Goal: Check status

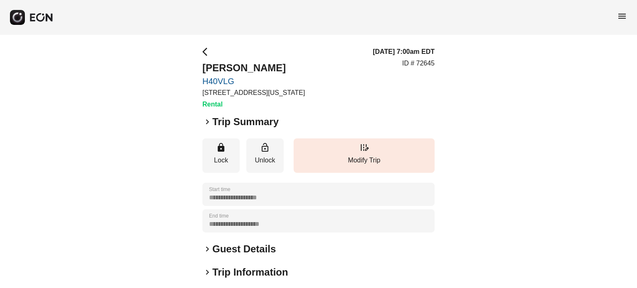
scroll to position [125, 0]
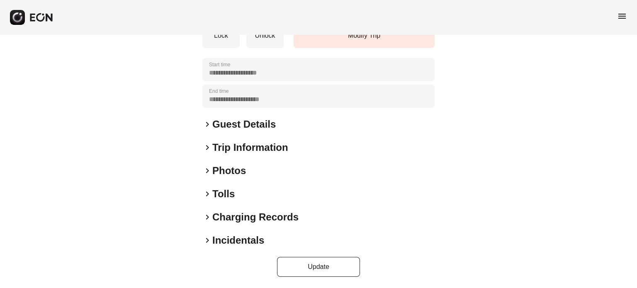
click at [223, 174] on h2 "Photos" at bounding box center [229, 170] width 34 height 13
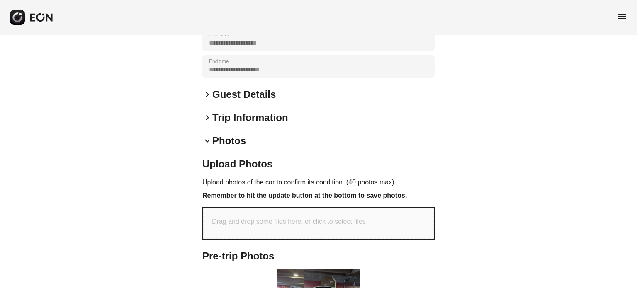
scroll to position [301, 0]
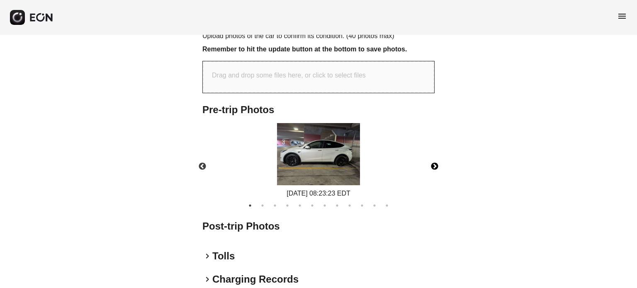
click at [433, 168] on button "Next" at bounding box center [434, 166] width 29 height 29
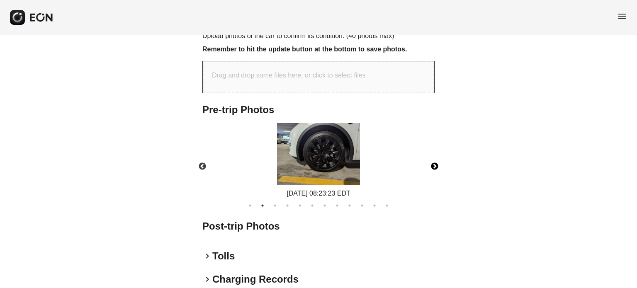
click at [433, 168] on button "Next" at bounding box center [434, 166] width 29 height 29
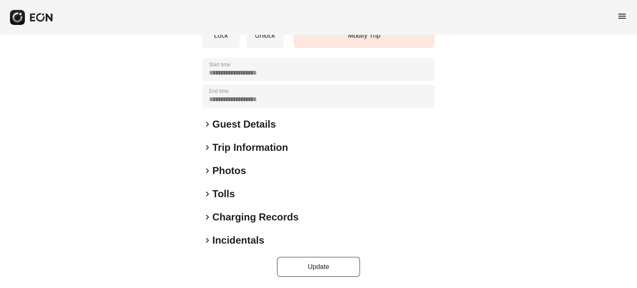
scroll to position [42, 0]
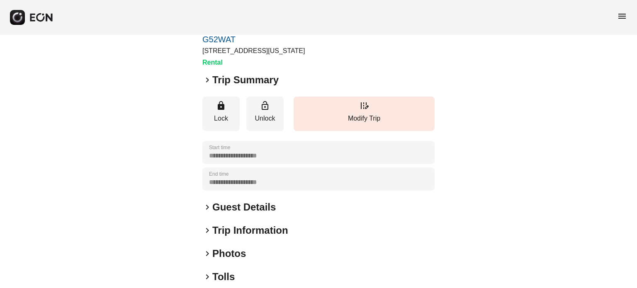
click at [233, 80] on h2 "Trip Summary" at bounding box center [245, 79] width 66 height 13
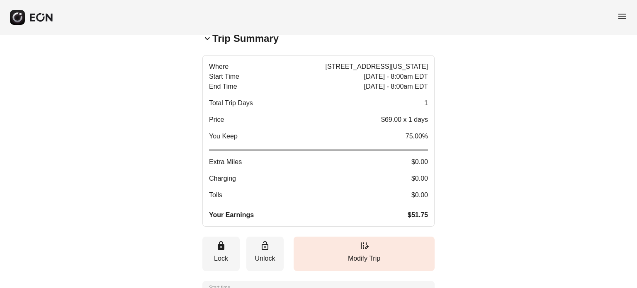
scroll to position [0, 0]
